Goal: Navigation & Orientation: Find specific page/section

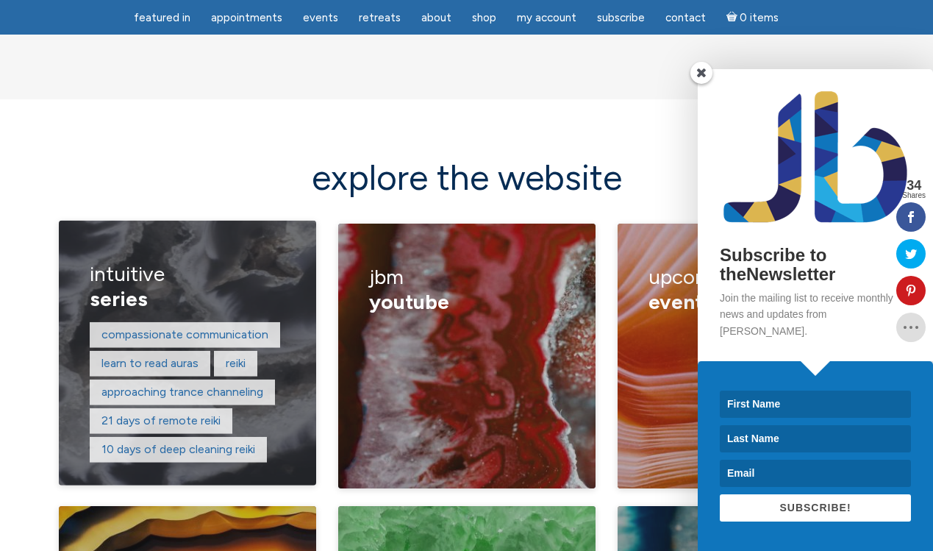
scroll to position [1944, 0]
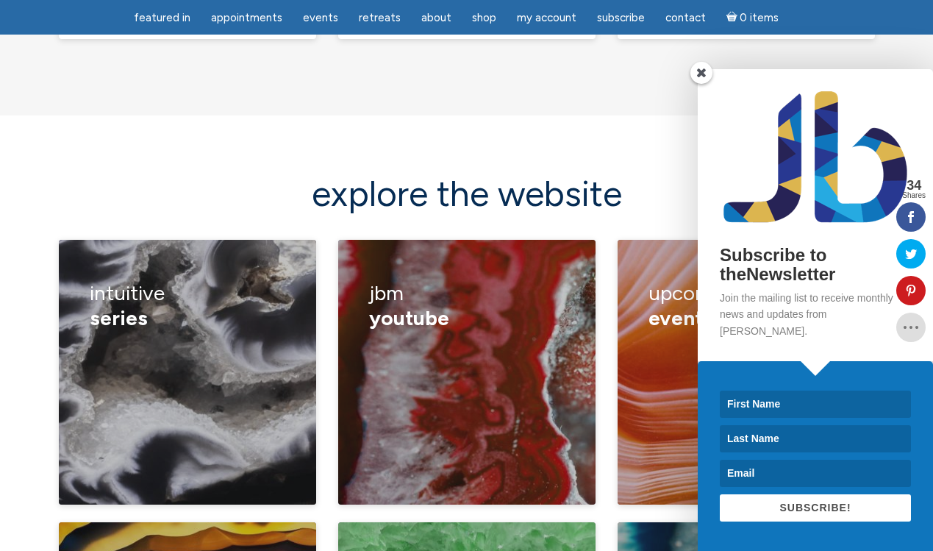
click at [703, 84] on span at bounding box center [701, 73] width 22 height 22
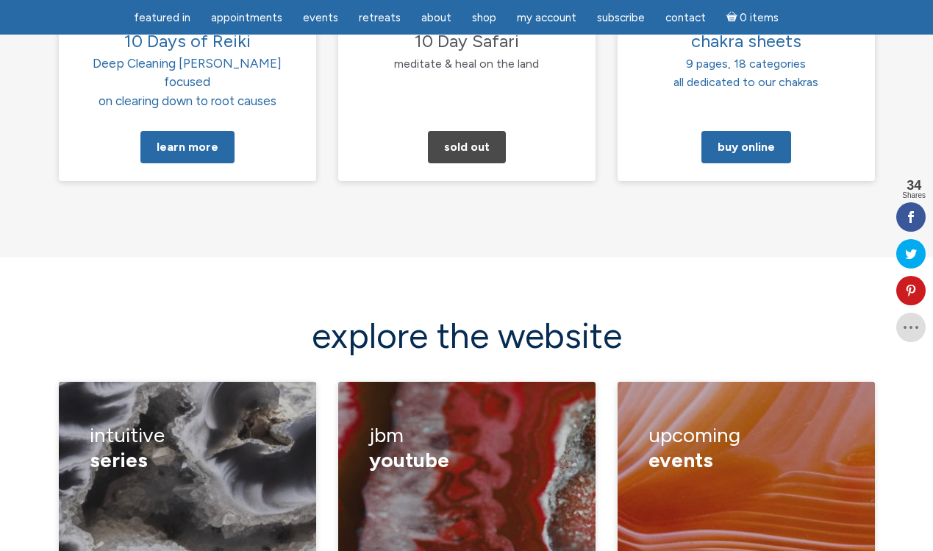
scroll to position [1739, 0]
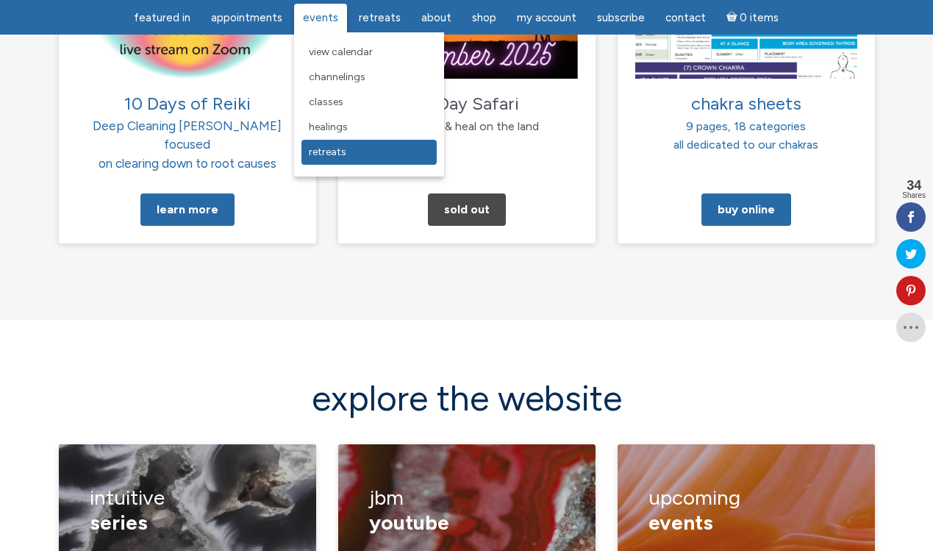
click at [325, 163] on ul "View Calendar Channelings Classes Healings Retreats" at bounding box center [369, 104] width 150 height 144
click at [323, 148] on span "Retreats" at bounding box center [327, 152] width 37 height 12
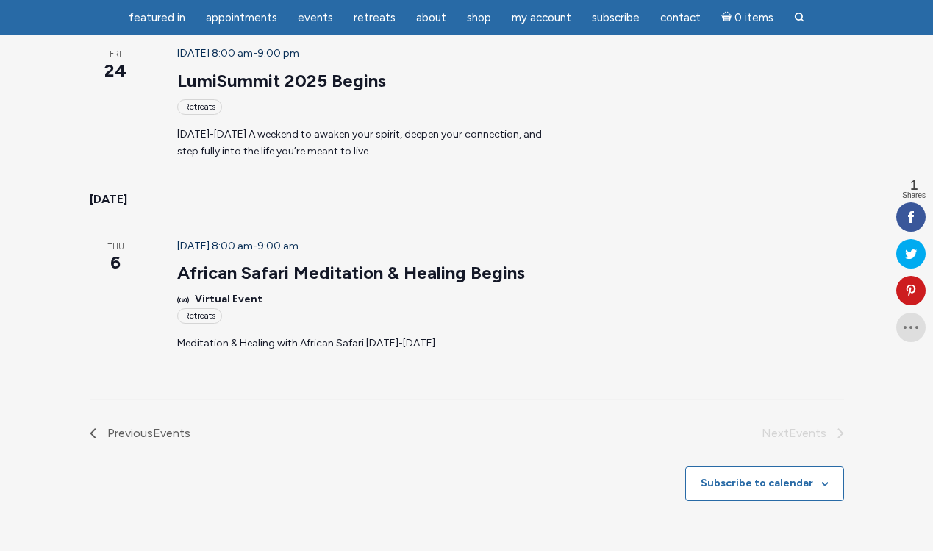
scroll to position [556, 0]
